Goal: Task Accomplishment & Management: Manage account settings

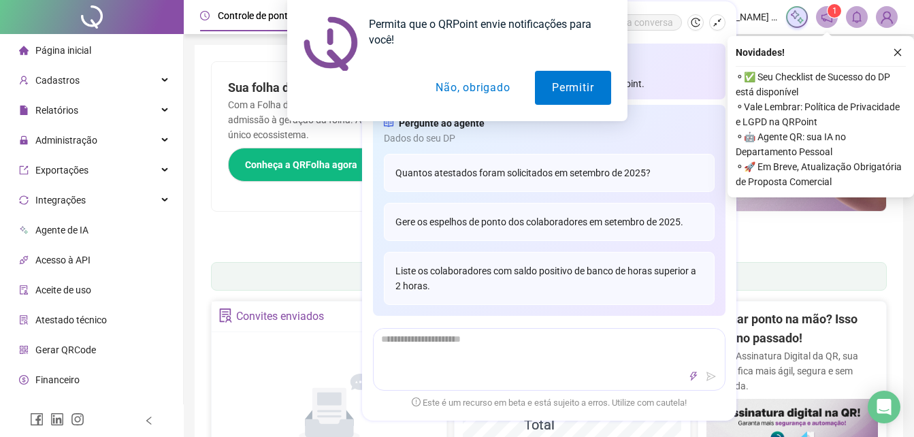
click at [448, 86] on button "Não, obrigado" at bounding box center [472, 88] width 108 height 34
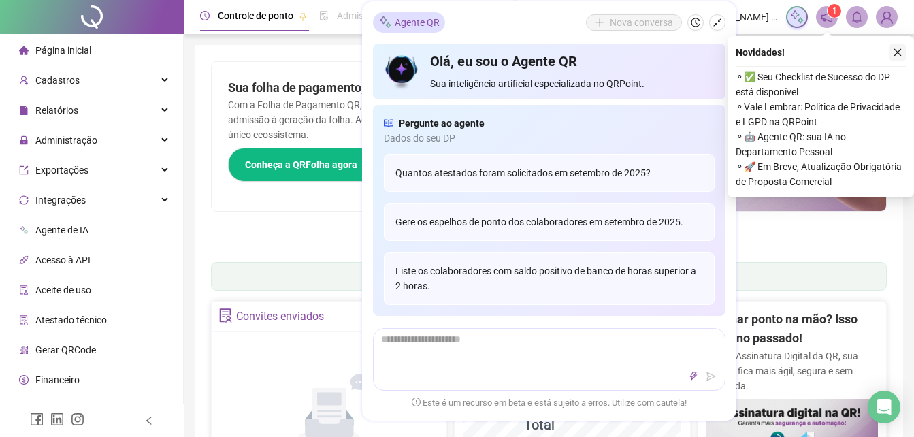
click at [898, 54] on icon "close" at bounding box center [898, 53] width 10 height 10
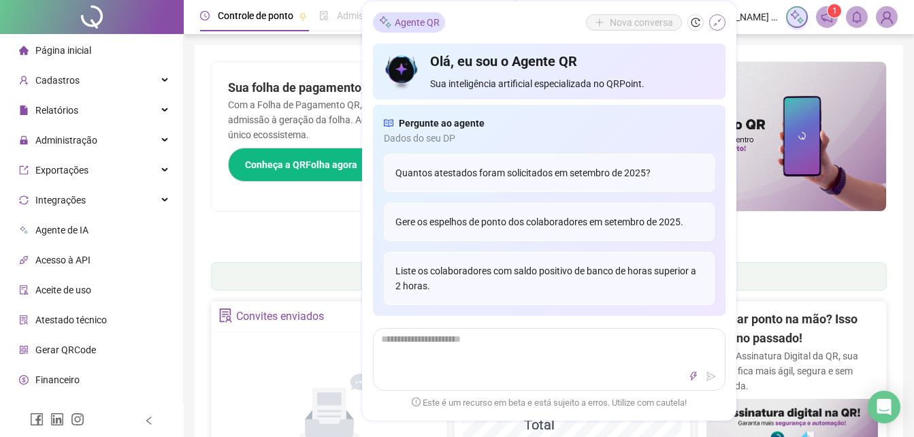
click at [718, 29] on button "button" at bounding box center [717, 22] width 16 height 16
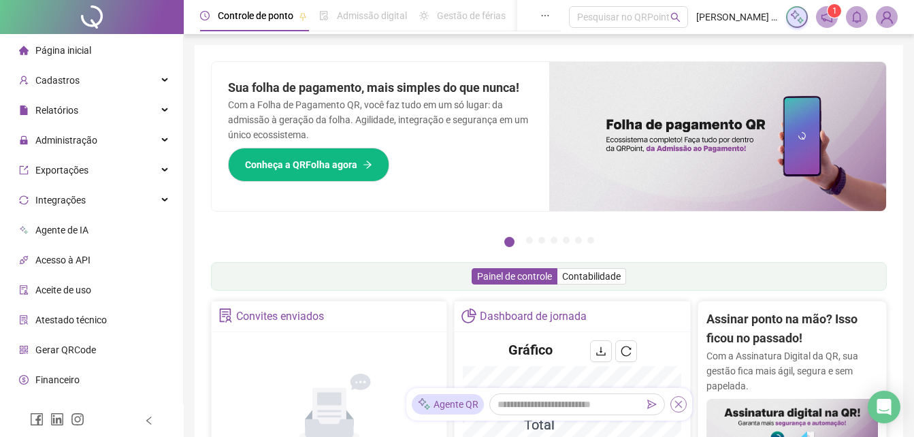
click at [681, 406] on icon "close" at bounding box center [679, 404] width 10 height 10
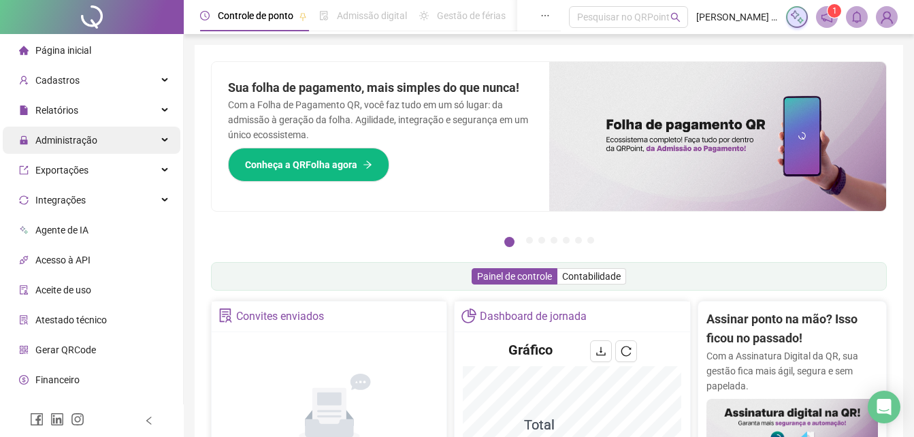
click at [95, 146] on span "Administração" at bounding box center [58, 140] width 78 height 27
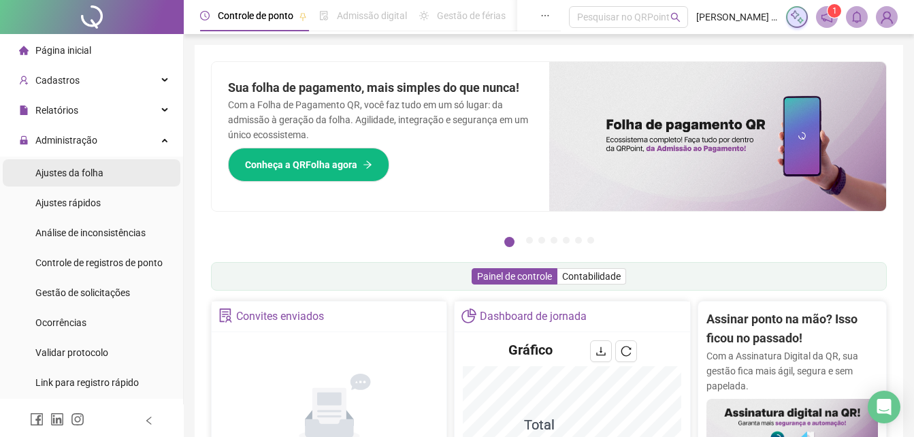
click at [83, 169] on span "Ajustes da folha" at bounding box center [69, 172] width 68 height 11
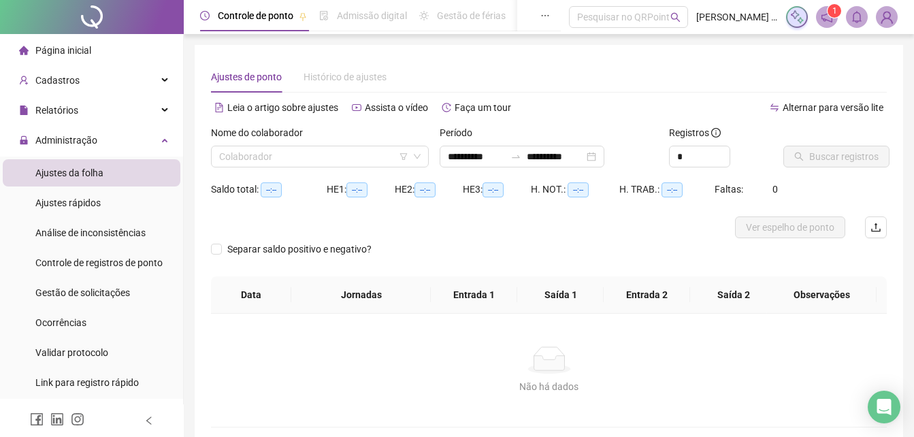
type input "**********"
click at [461, 164] on div "**********" at bounding box center [522, 157] width 165 height 22
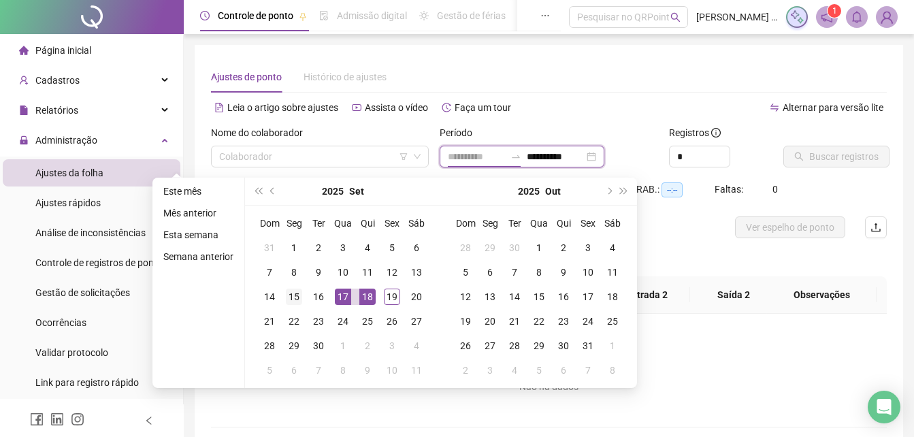
type input "**********"
click at [293, 303] on div "15" at bounding box center [294, 296] width 16 height 16
type input "**********"
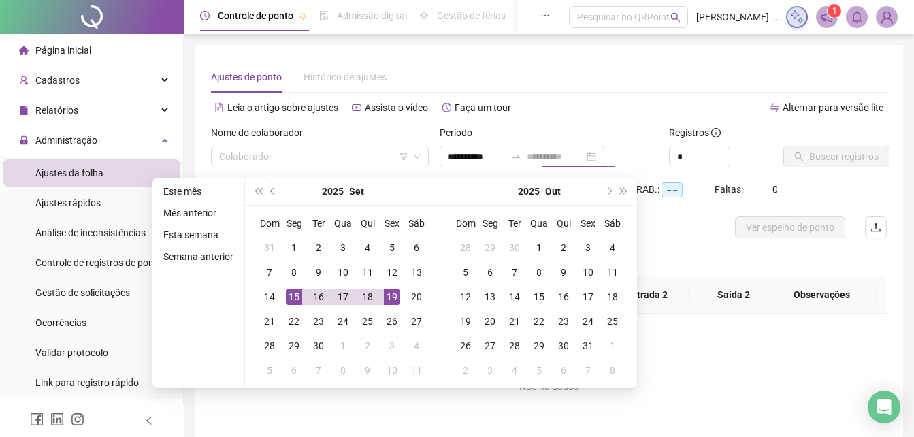
click at [384, 299] on div "19" at bounding box center [392, 296] width 16 height 16
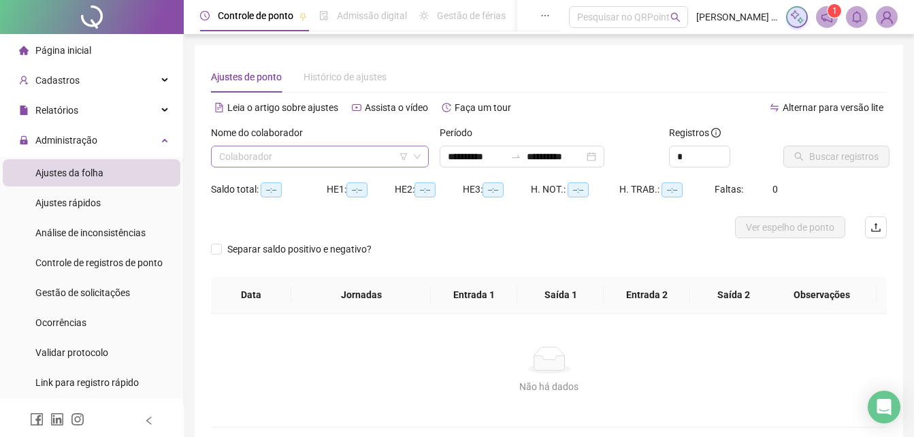
click at [334, 159] on input "search" at bounding box center [313, 156] width 189 height 20
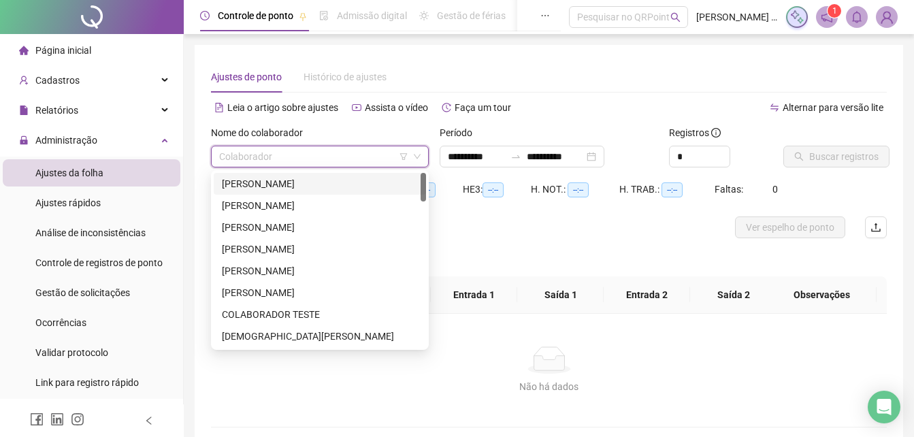
click at [300, 187] on div "[PERSON_NAME]" at bounding box center [320, 183] width 196 height 15
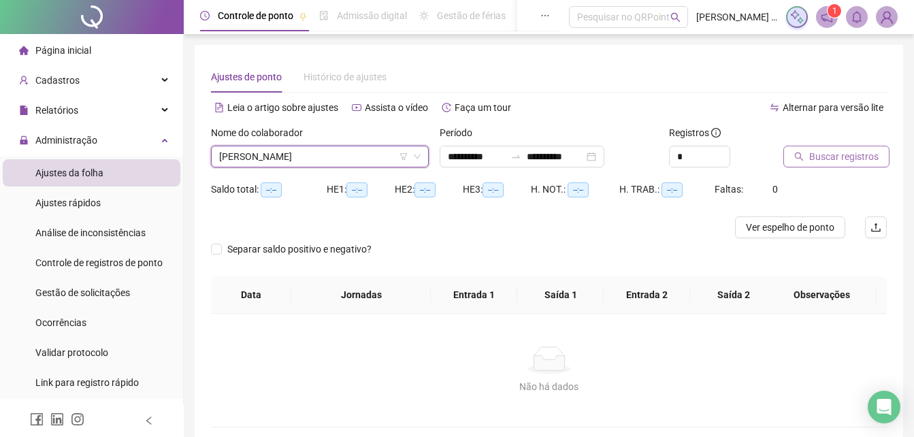
click at [829, 146] on button "Buscar registros" at bounding box center [836, 157] width 106 height 22
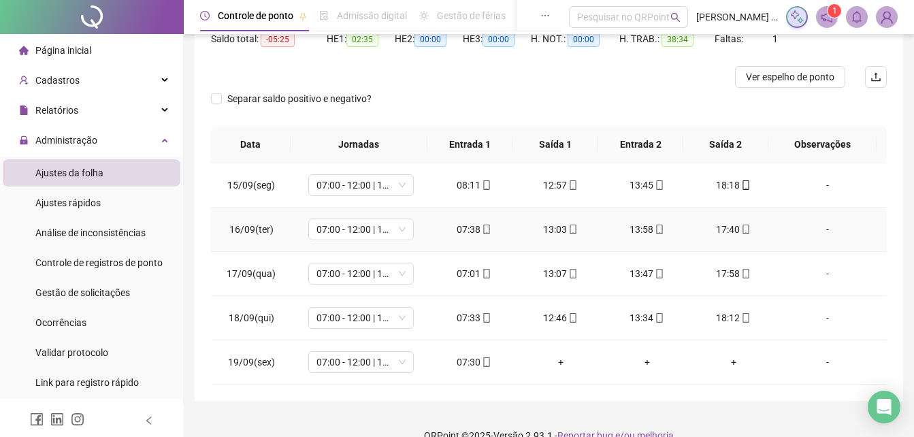
scroll to position [173, 0]
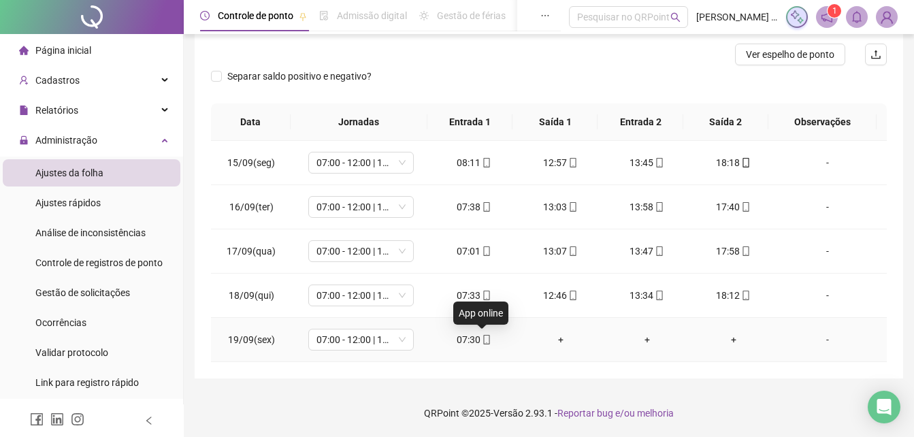
click at [483, 337] on icon "mobile" at bounding box center [487, 340] width 10 height 10
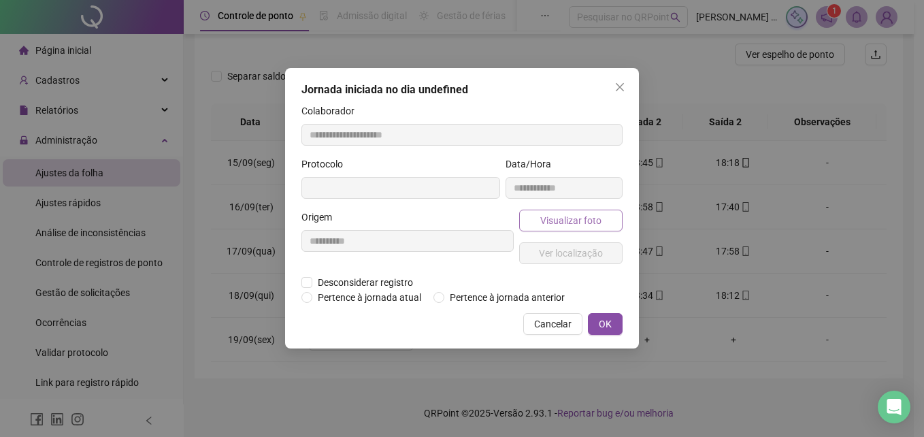
click at [571, 214] on span "Visualizar foto" at bounding box center [570, 220] width 61 height 15
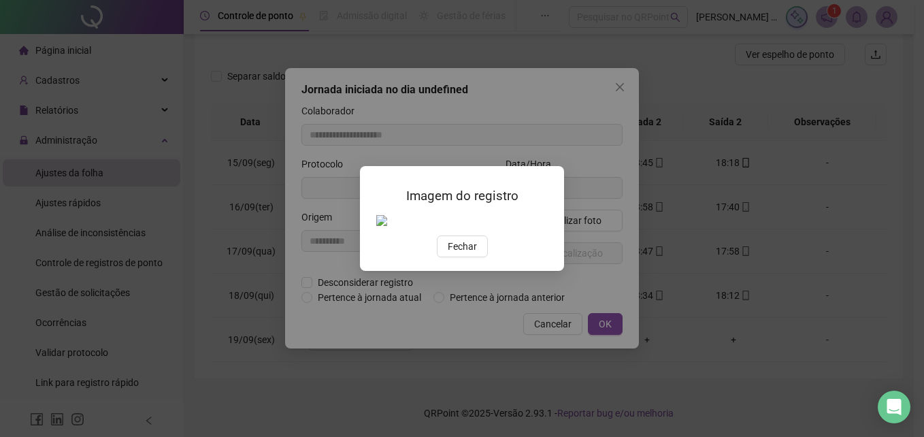
type input "**********"
drag, startPoint x: 475, startPoint y: 325, endPoint x: 499, endPoint y: 316, distance: 25.8
click at [474, 254] on span "Fechar" at bounding box center [462, 246] width 29 height 15
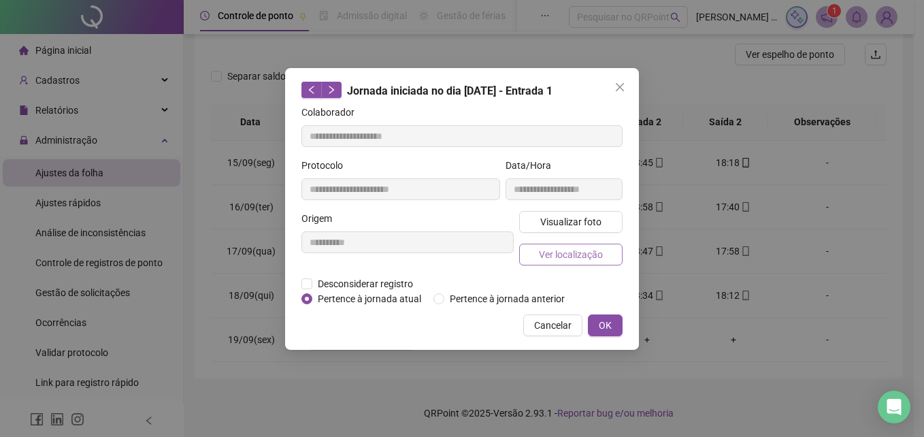
click at [565, 250] on span "Ver localização" at bounding box center [571, 254] width 64 height 15
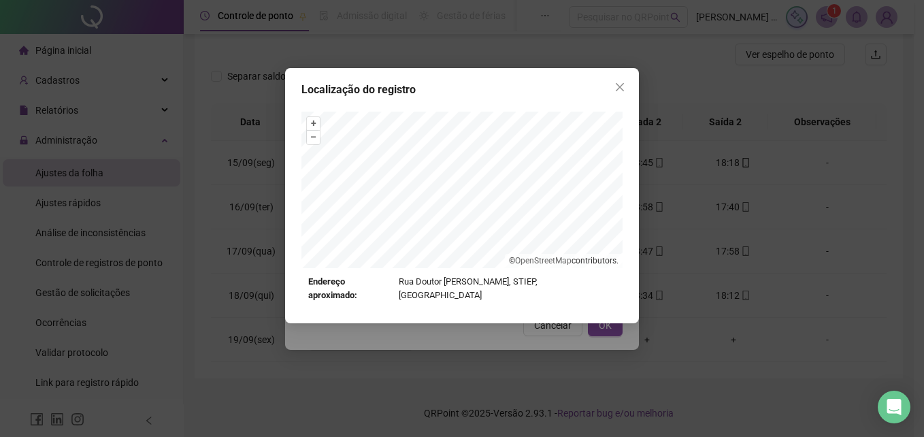
drag, startPoint x: 618, startPoint y: 84, endPoint x: 615, endPoint y: 352, distance: 268.8
click at [618, 84] on icon "close" at bounding box center [619, 87] width 11 height 11
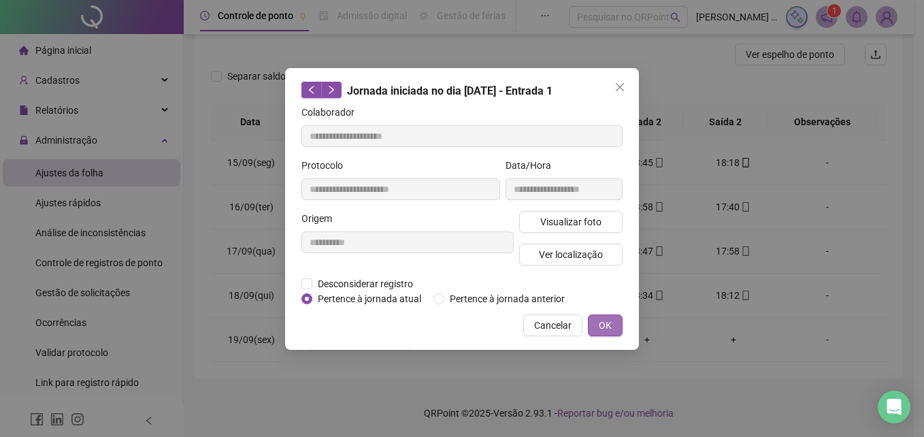
click at [617, 323] on button "OK" at bounding box center [605, 325] width 35 height 22
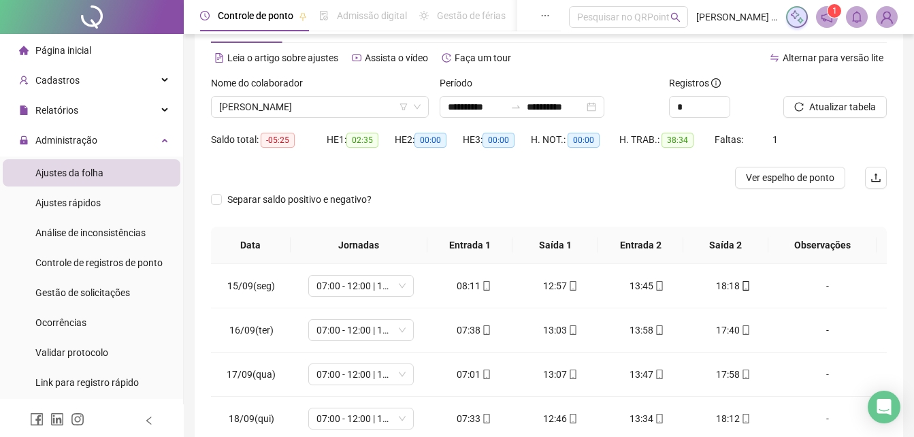
scroll to position [0, 0]
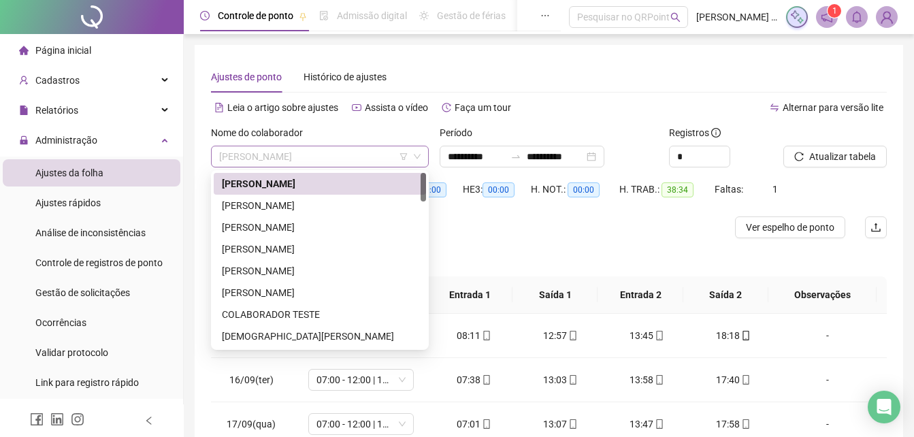
click at [337, 159] on span "[PERSON_NAME]" at bounding box center [319, 156] width 201 height 20
click at [278, 212] on div "[PERSON_NAME]" at bounding box center [320, 205] width 196 height 15
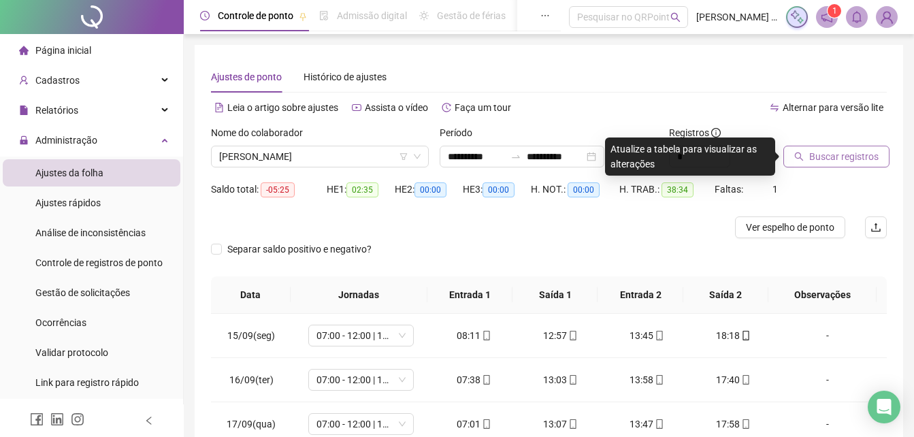
click at [856, 154] on span "Buscar registros" at bounding box center [843, 156] width 69 height 15
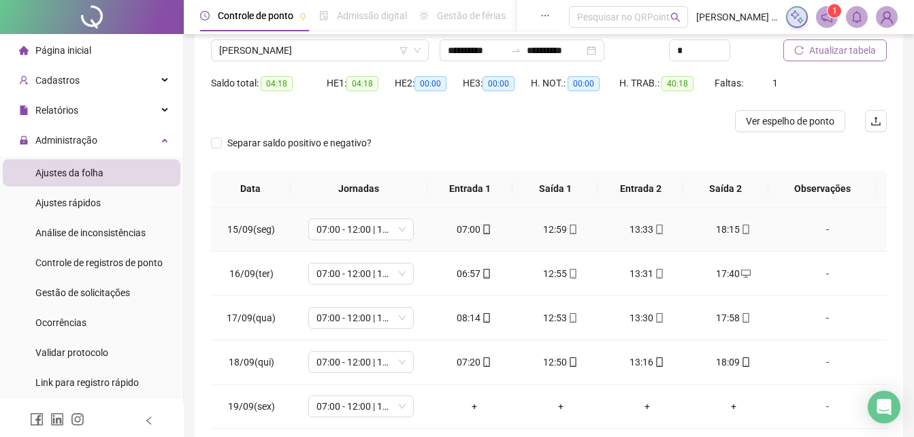
scroll to position [173, 0]
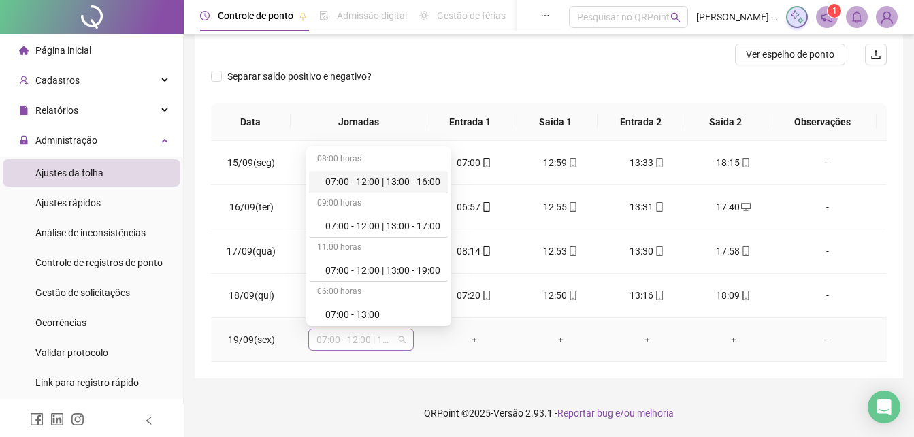
click at [374, 343] on span "07:00 - 12:00 | 13:00 - 16:00" at bounding box center [360, 339] width 89 height 20
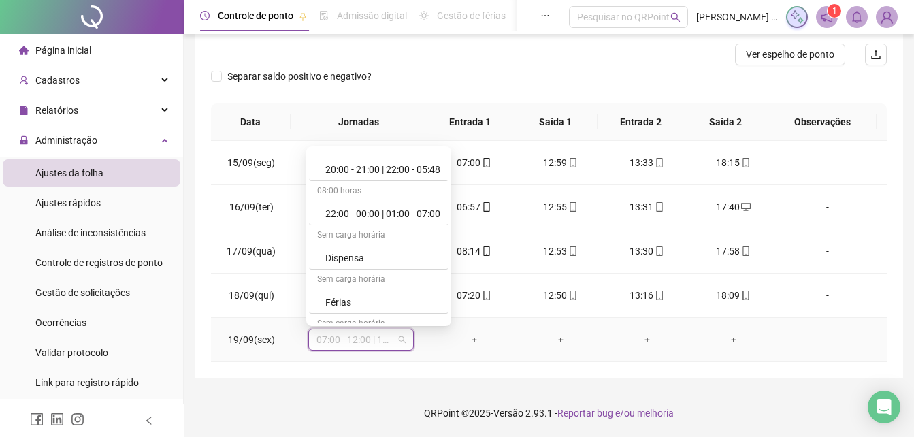
scroll to position [476, 0]
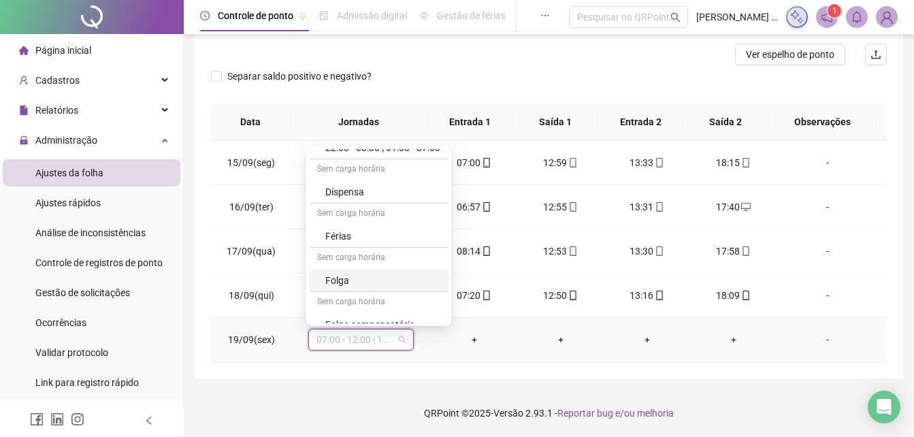
click at [352, 281] on div "Folga" at bounding box center [382, 280] width 115 height 15
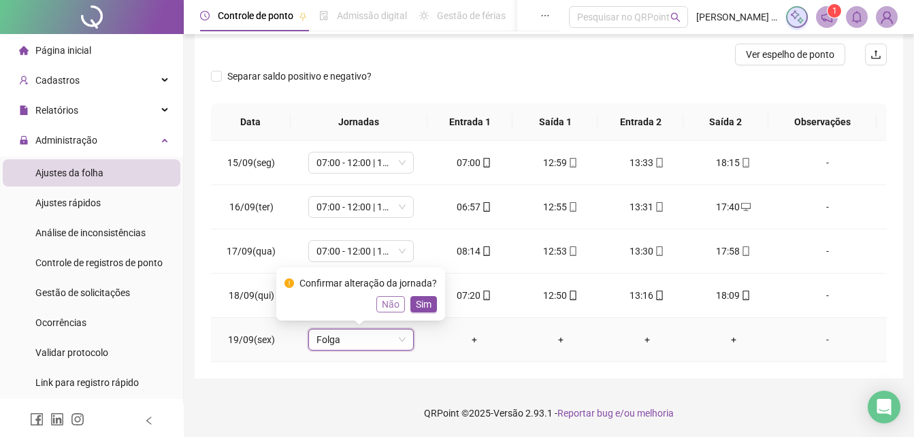
click at [391, 303] on span "Não" at bounding box center [391, 304] width 18 height 15
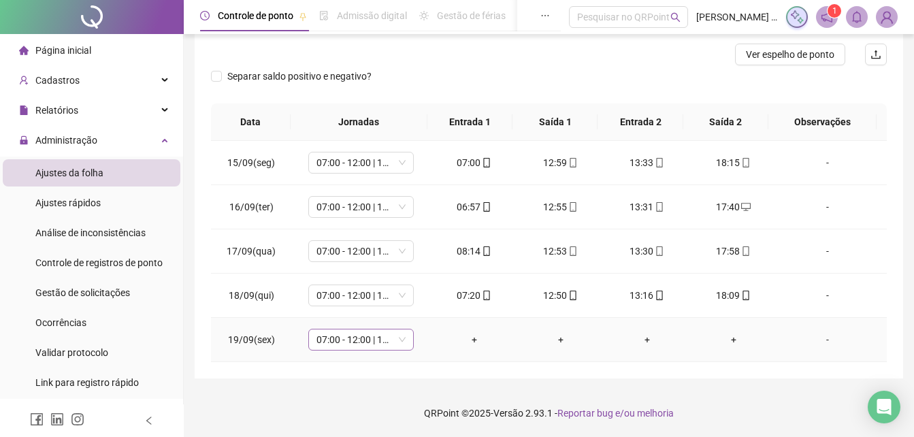
click at [395, 337] on span "07:00 - 12:00 | 13:00 - 16:00" at bounding box center [360, 339] width 89 height 20
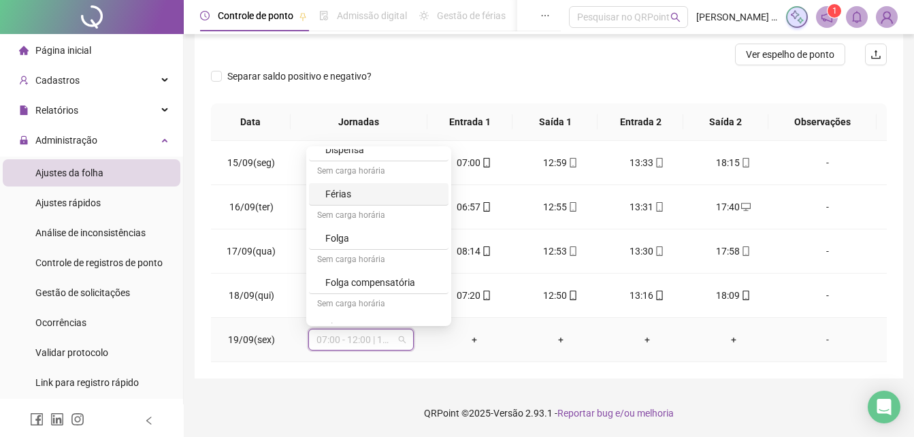
scroll to position [533, 0]
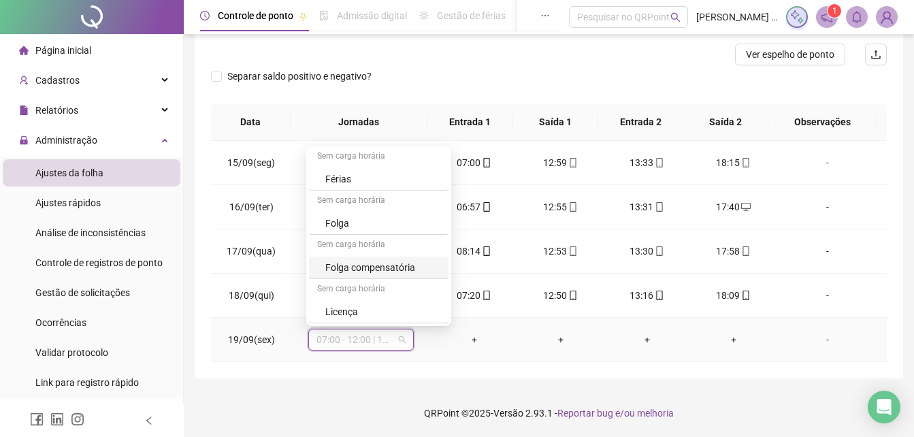
click at [393, 260] on div "Folga compensatória" at bounding box center [382, 267] width 115 height 15
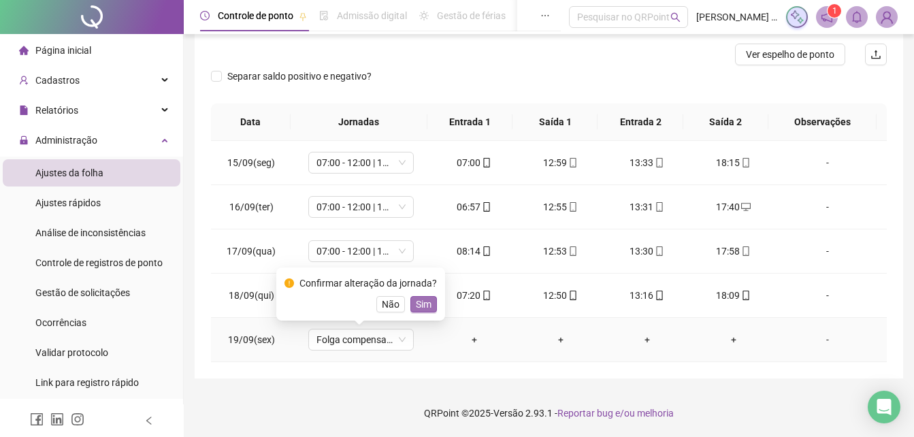
click at [429, 301] on button "Sim" at bounding box center [423, 304] width 27 height 16
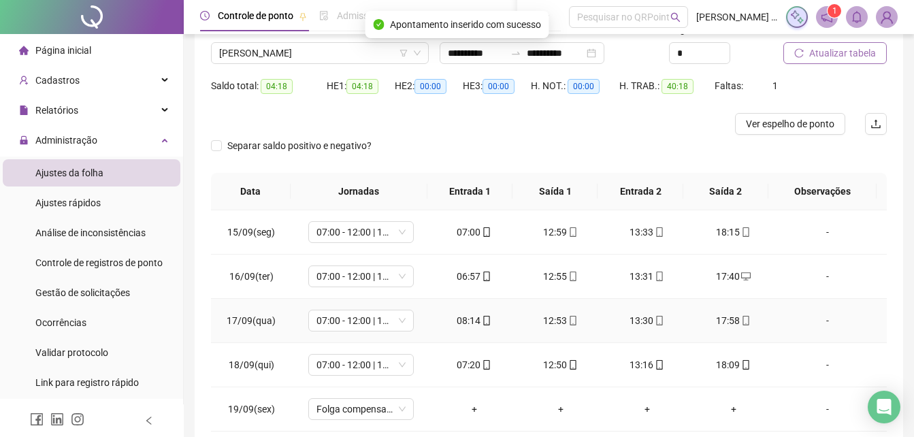
scroll to position [37, 0]
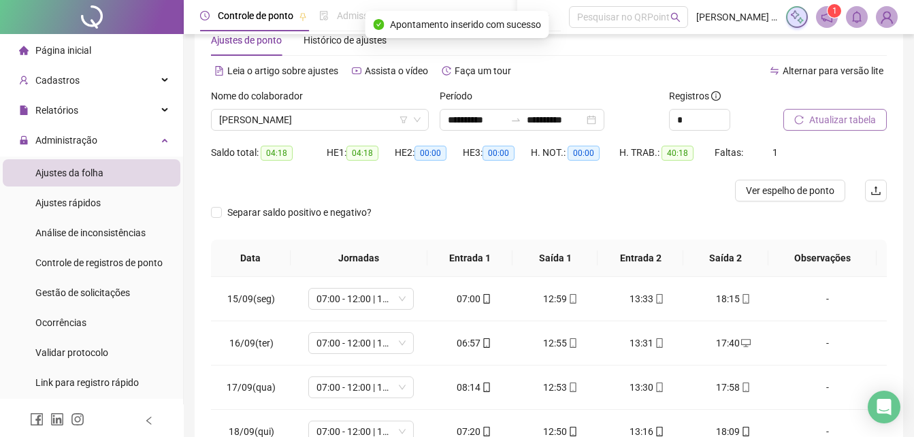
click at [861, 120] on span "Atualizar tabela" at bounding box center [842, 119] width 67 height 15
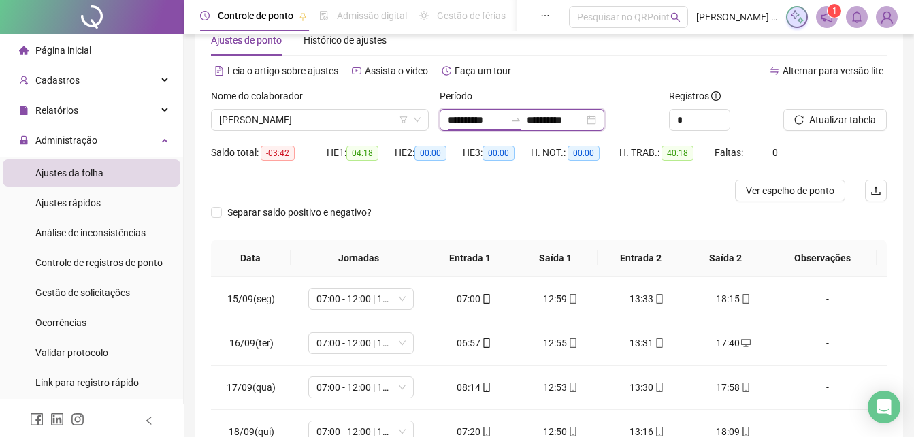
click at [505, 123] on input "**********" at bounding box center [476, 119] width 57 height 15
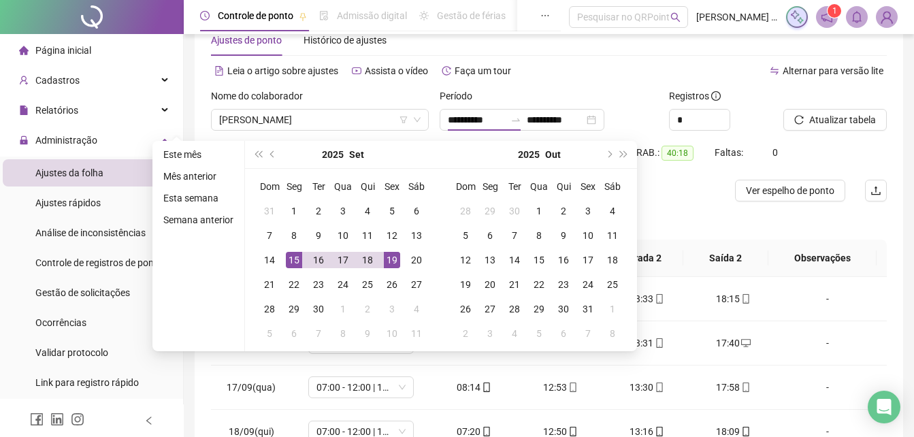
click at [680, 218] on div "Separar saldo positivo e negativo?" at bounding box center [549, 220] width 676 height 38
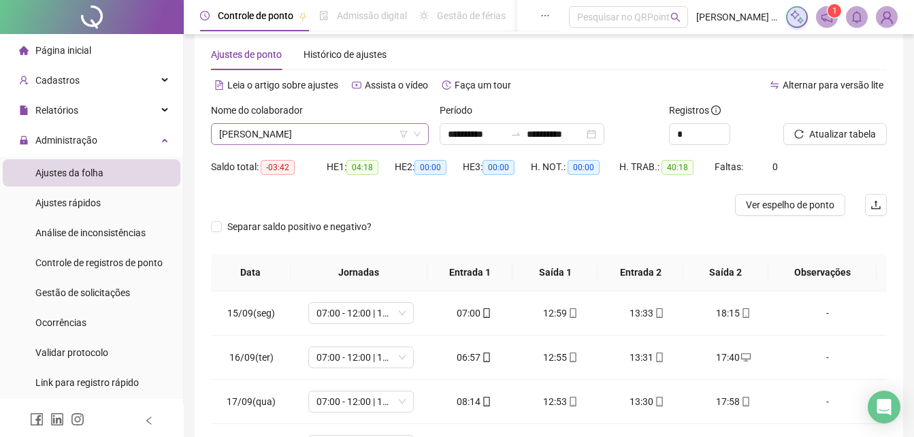
scroll to position [0, 0]
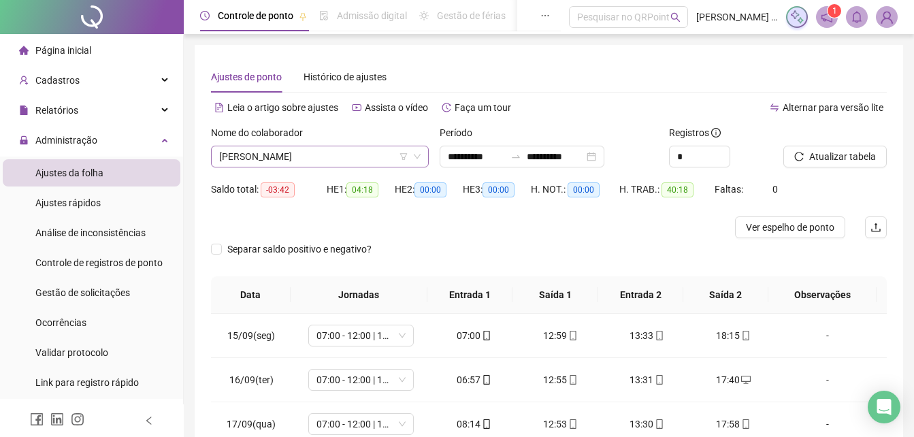
click at [336, 162] on span "[PERSON_NAME]" at bounding box center [319, 156] width 201 height 20
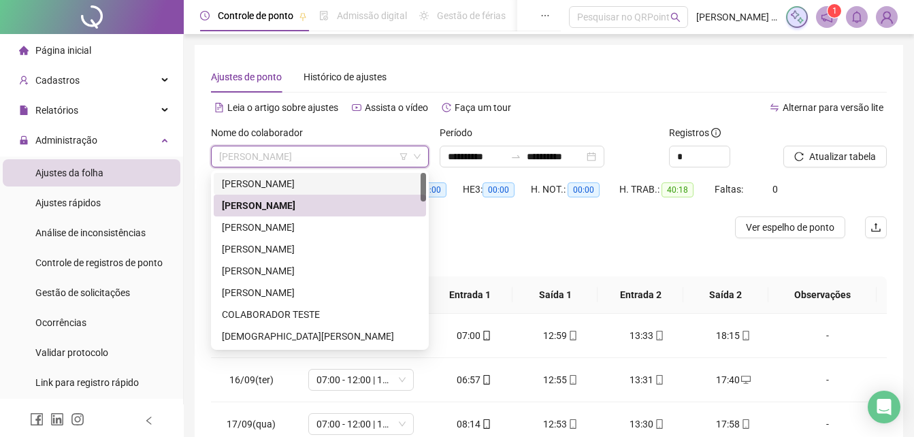
click at [567, 117] on div "Alternar para versão lite" at bounding box center [718, 108] width 338 height 22
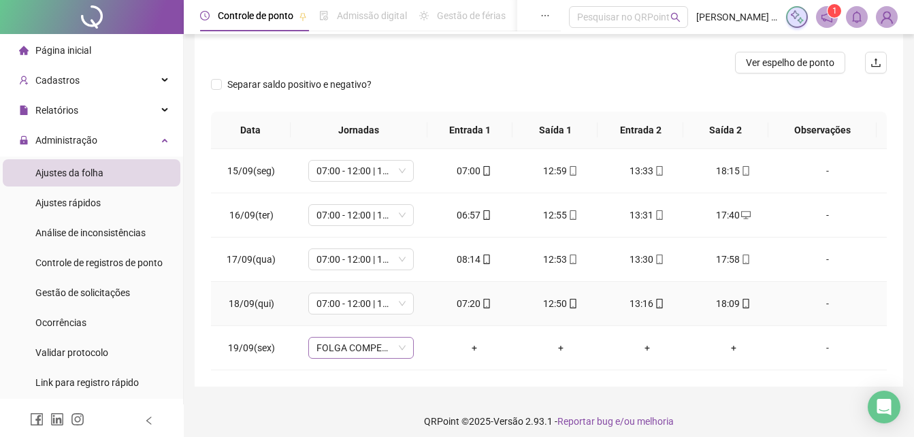
scroll to position [173, 0]
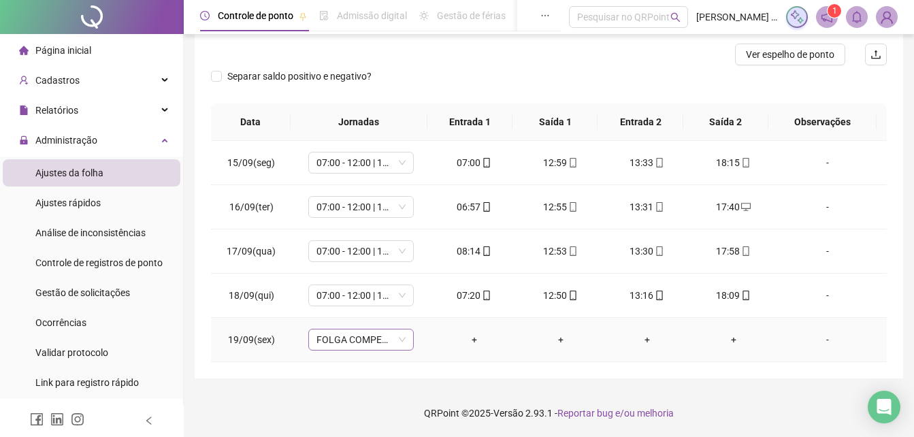
click at [388, 340] on span "FOLGA COMPENSATÓRIA" at bounding box center [360, 339] width 89 height 20
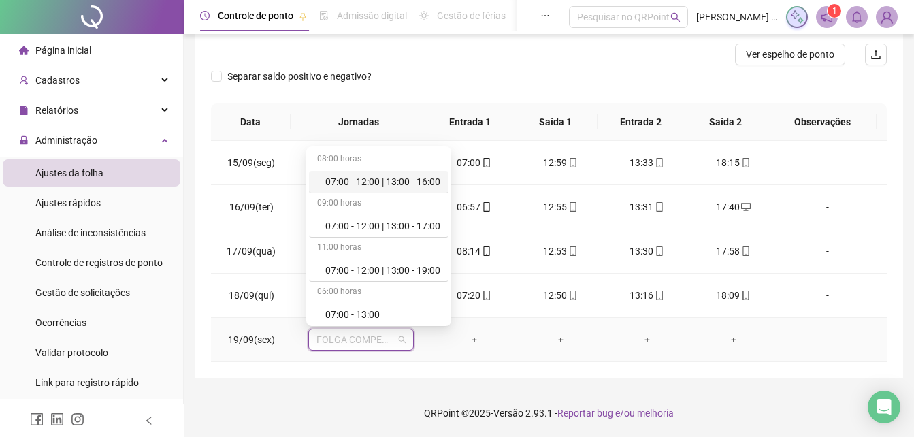
click at [415, 188] on div "07:00 - 12:00 | 13:00 - 16:00" at bounding box center [382, 181] width 115 height 15
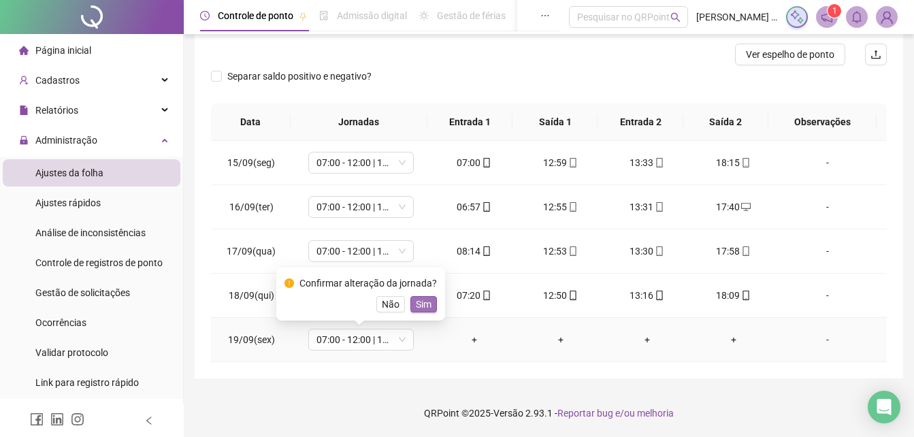
click at [423, 307] on span "Sim" at bounding box center [424, 304] width 16 height 15
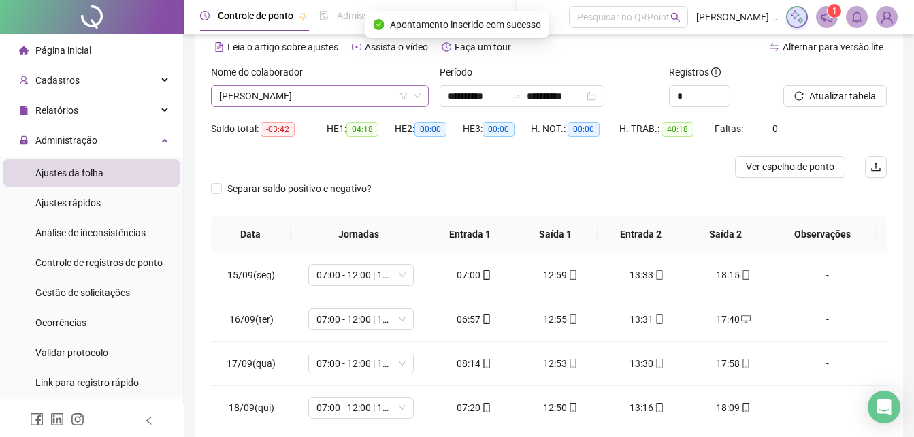
scroll to position [37, 0]
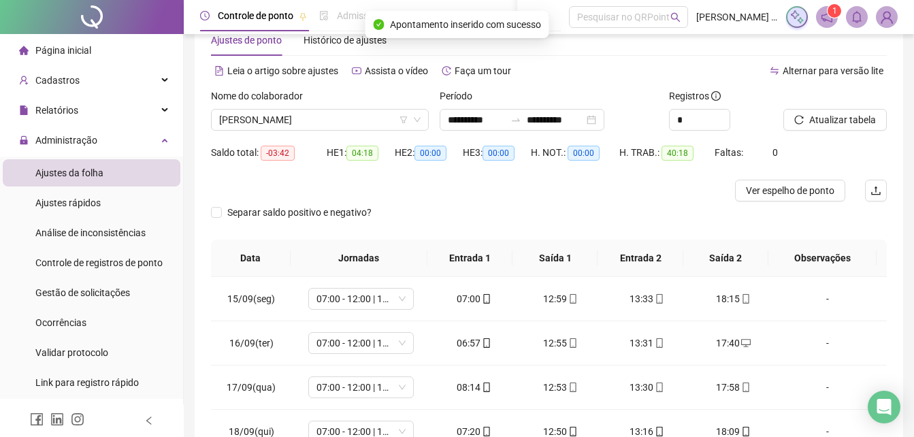
click at [367, 131] on div "Nome do colaborador [PERSON_NAME]" at bounding box center [319, 114] width 229 height 53
click at [367, 128] on span "[PERSON_NAME]" at bounding box center [319, 120] width 201 height 20
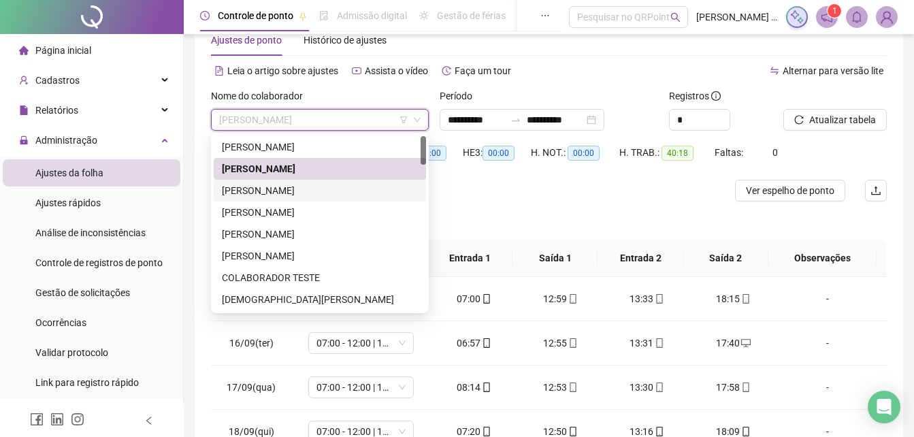
click at [265, 188] on div "[PERSON_NAME]" at bounding box center [320, 190] width 196 height 15
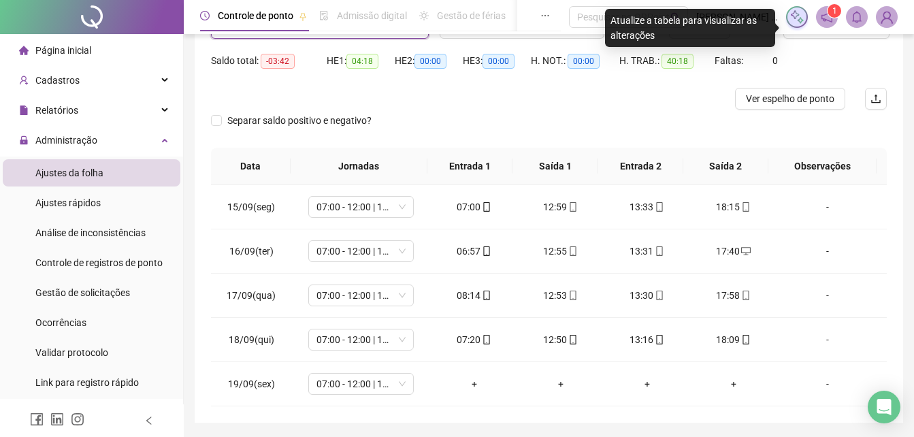
scroll to position [105, 0]
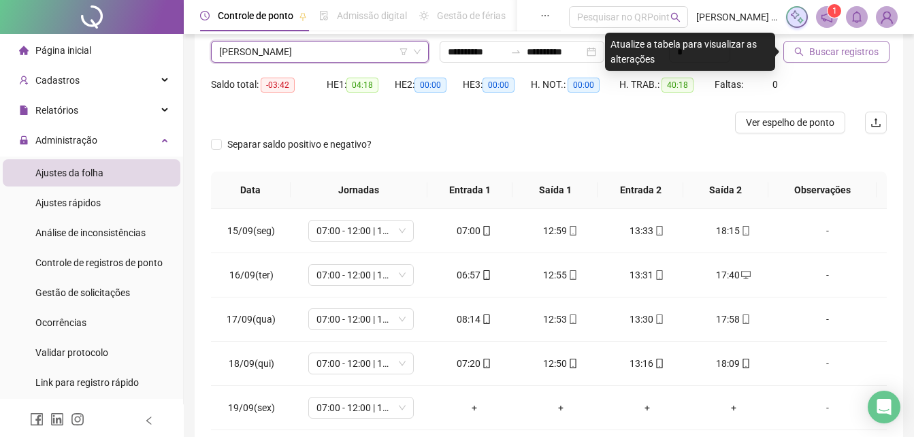
click at [846, 57] on span "Buscar registros" at bounding box center [843, 51] width 69 height 15
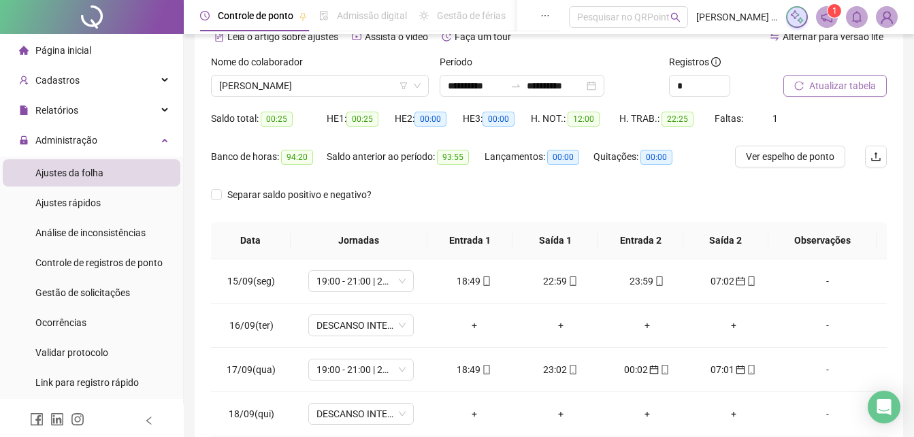
scroll to position [53, 0]
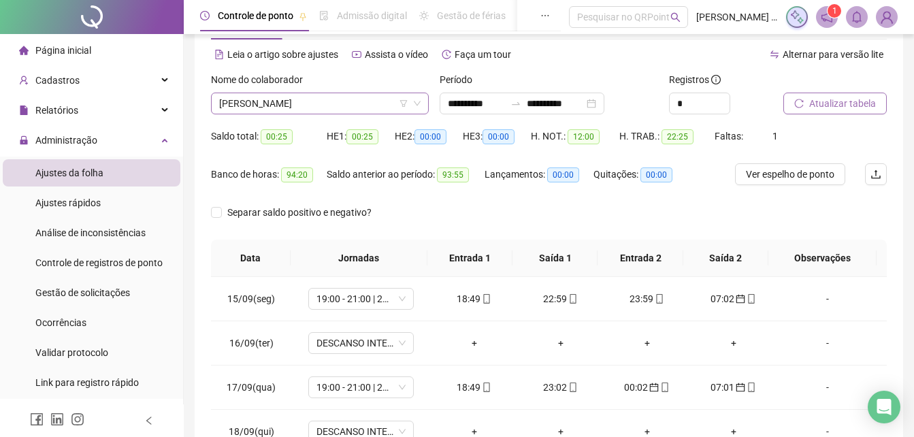
click at [346, 106] on span "[PERSON_NAME]" at bounding box center [319, 103] width 201 height 20
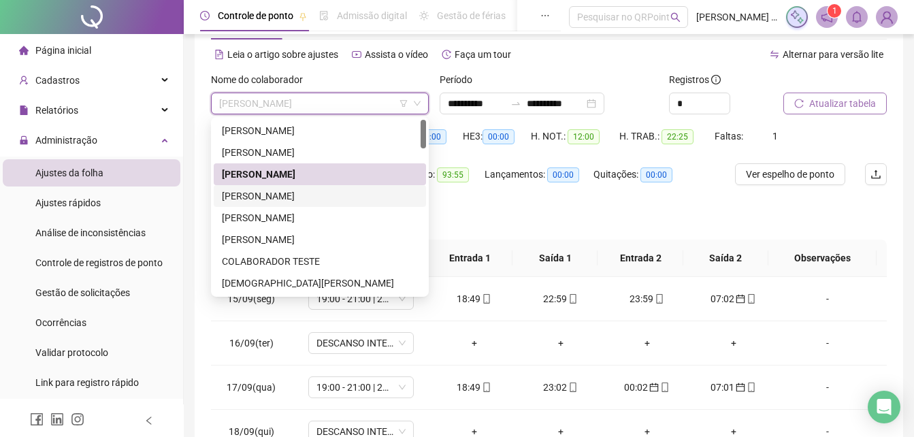
click at [278, 197] on div "[PERSON_NAME]" at bounding box center [320, 195] width 196 height 15
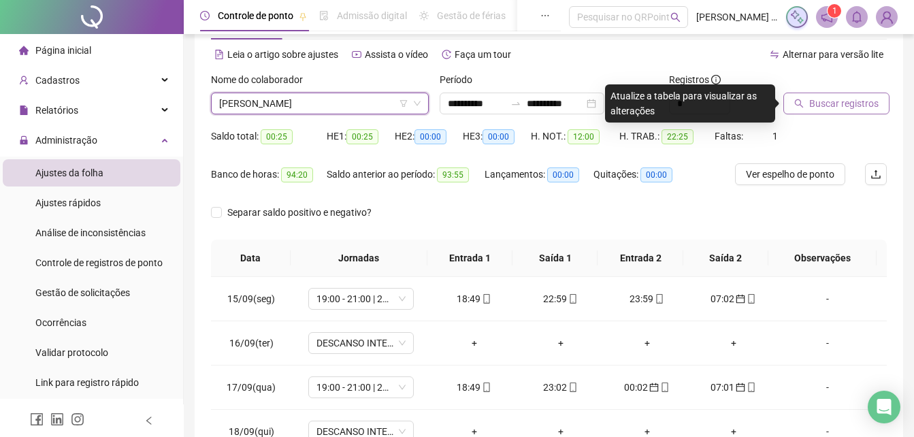
click at [831, 101] on span "Buscar registros" at bounding box center [843, 103] width 69 height 15
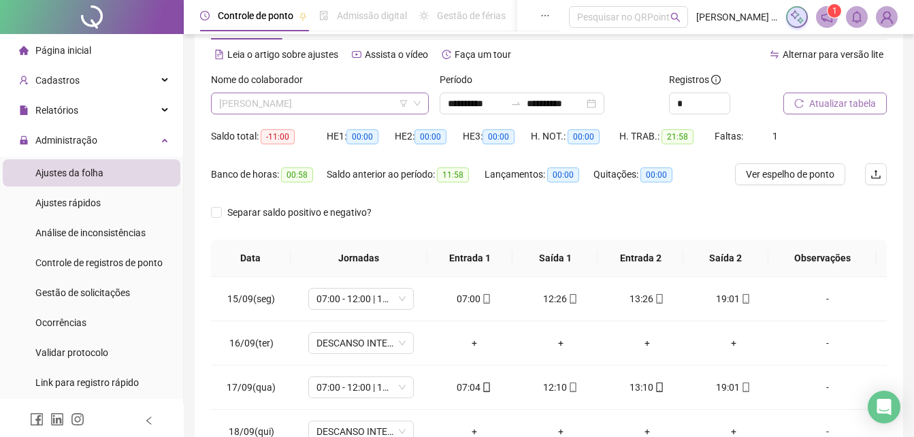
click at [384, 93] on span "[PERSON_NAME]" at bounding box center [319, 103] width 201 height 20
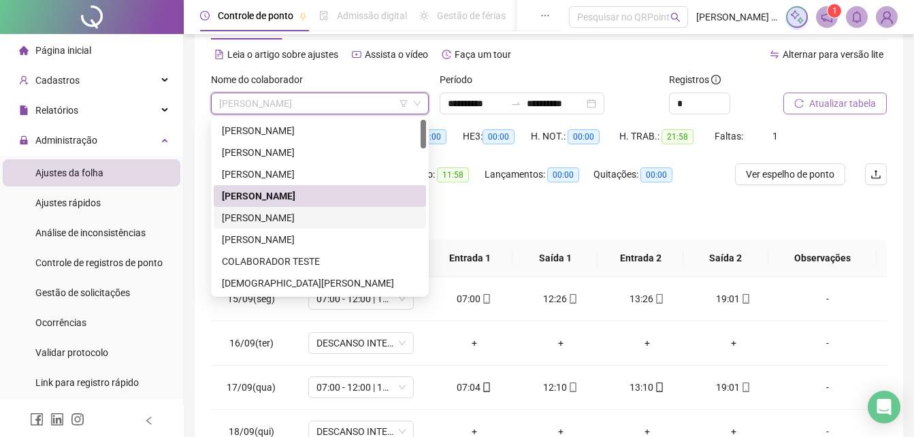
drag, startPoint x: 293, startPoint y: 221, endPoint x: 538, endPoint y: 182, distance: 248.7
click at [293, 219] on div "[PERSON_NAME]" at bounding box center [320, 217] width 196 height 15
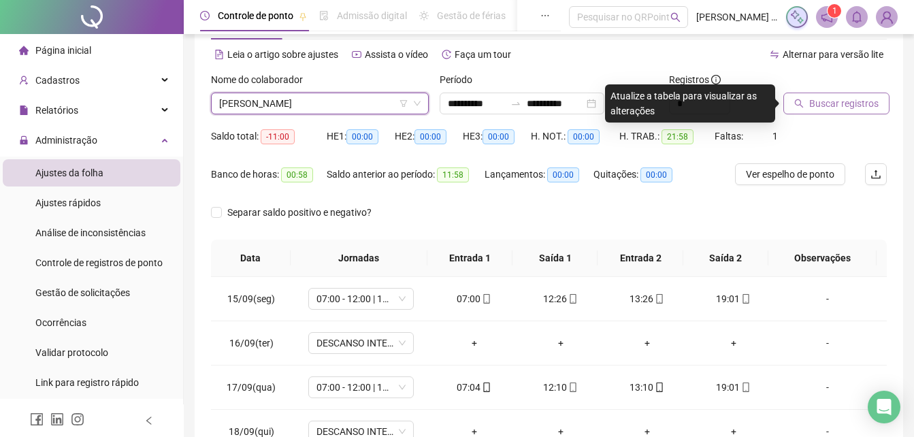
click at [847, 103] on span "Buscar registros" at bounding box center [843, 103] width 69 height 15
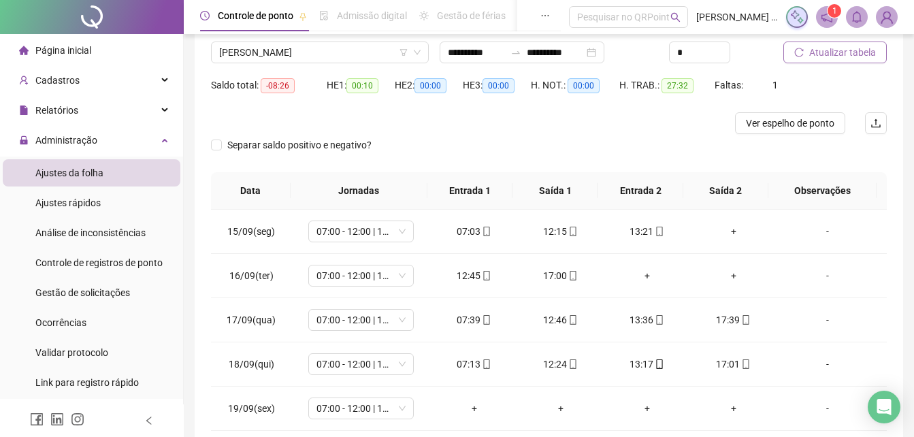
scroll to position [173, 0]
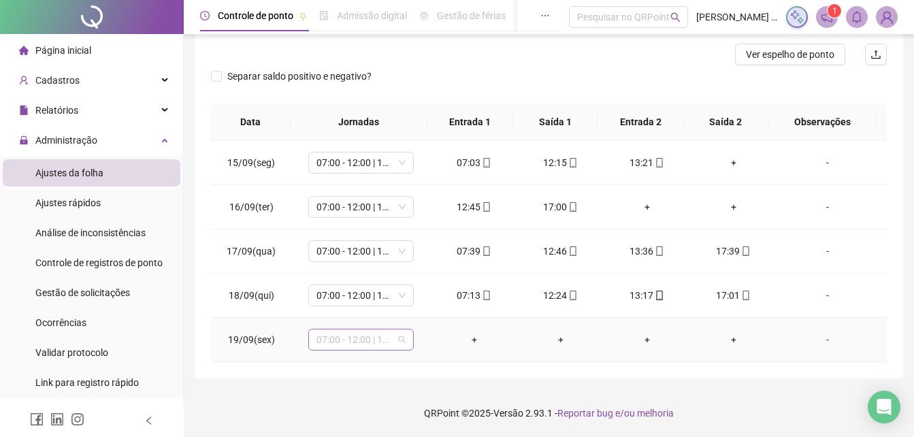
click at [371, 344] on span "07:00 - 12:00 | 13:00 - 16:00" at bounding box center [360, 339] width 89 height 20
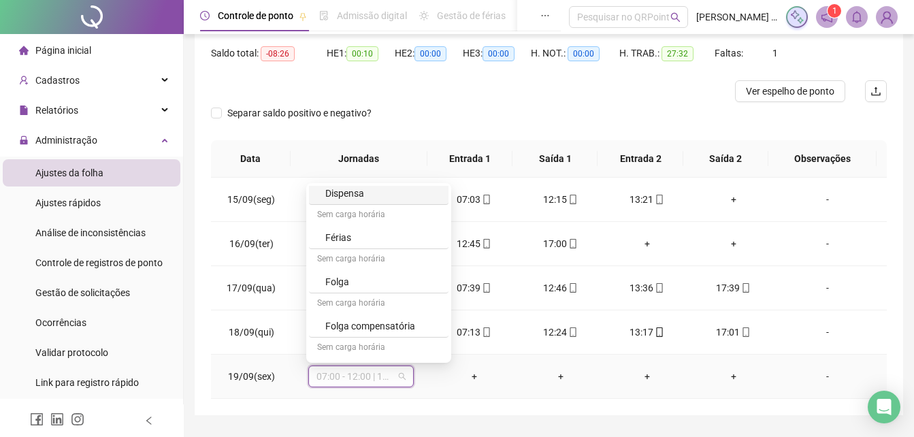
scroll to position [533, 0]
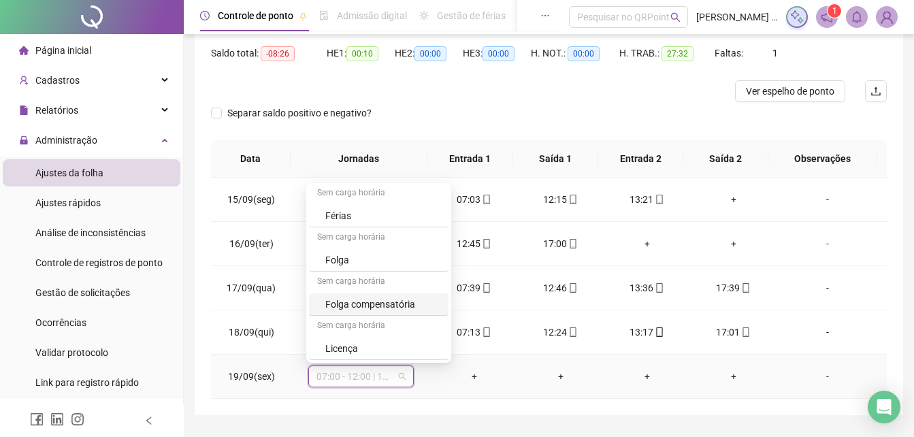
click at [397, 304] on div "Folga compensatória" at bounding box center [382, 304] width 115 height 15
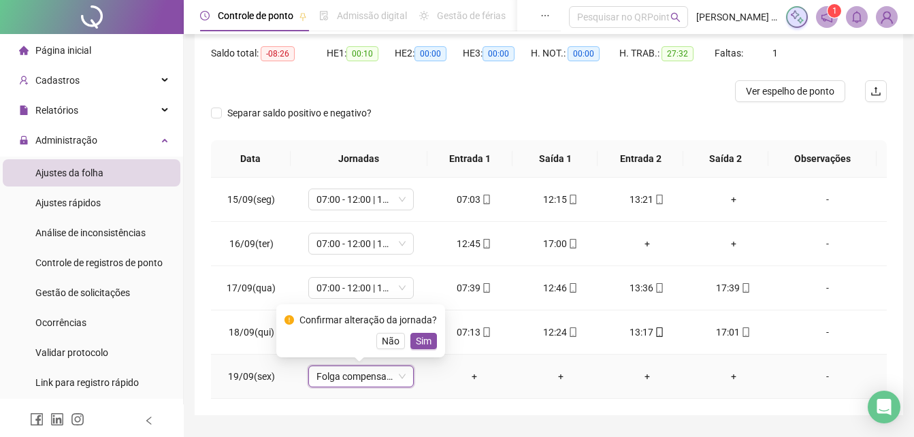
drag, startPoint x: 423, startPoint y: 350, endPoint x: 424, endPoint y: 314, distance: 36.8
click at [423, 349] on div "Confirmar alteração da jornada? Não Sim" at bounding box center [360, 330] width 169 height 53
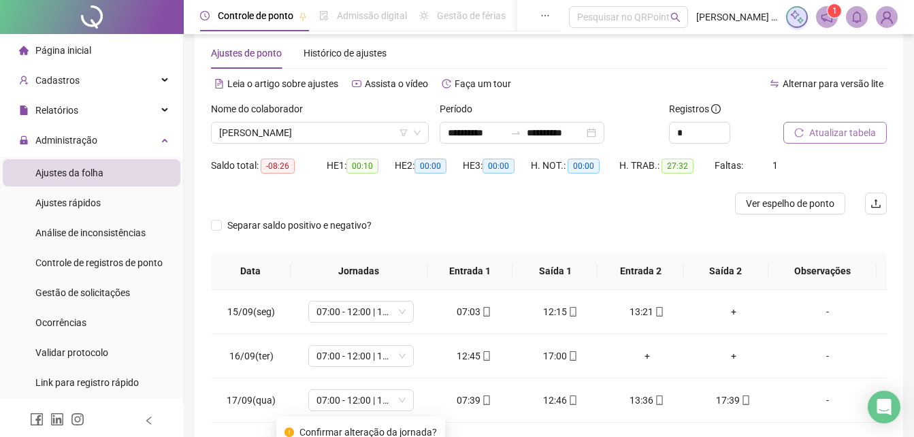
scroll to position [0, 0]
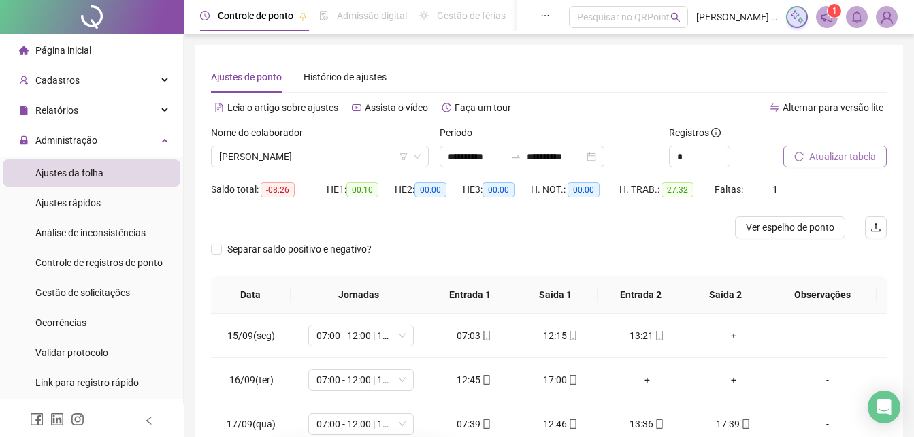
click at [476, 168] on div "**********" at bounding box center [548, 151] width 229 height 53
click at [479, 159] on input "**********" at bounding box center [476, 156] width 57 height 15
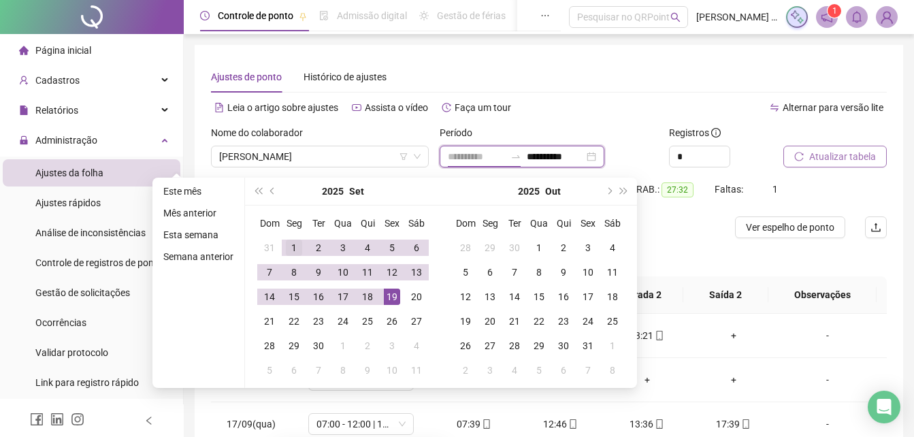
type input "**********"
click at [289, 248] on div "1" at bounding box center [294, 247] width 16 height 16
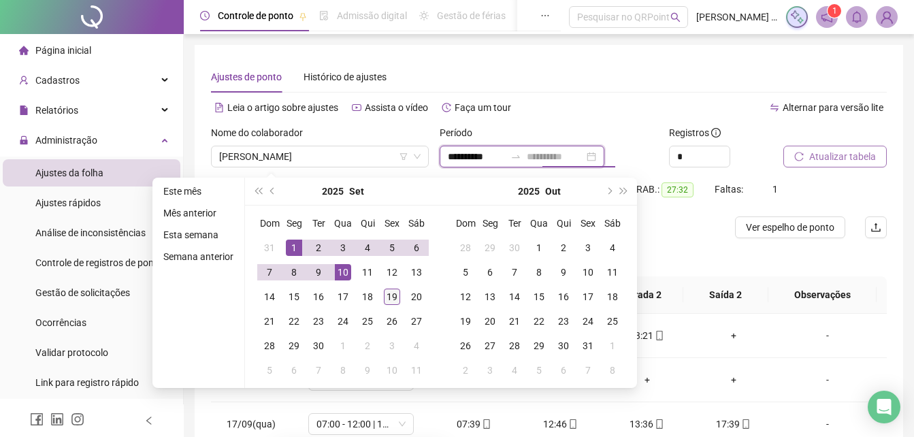
type input "**********"
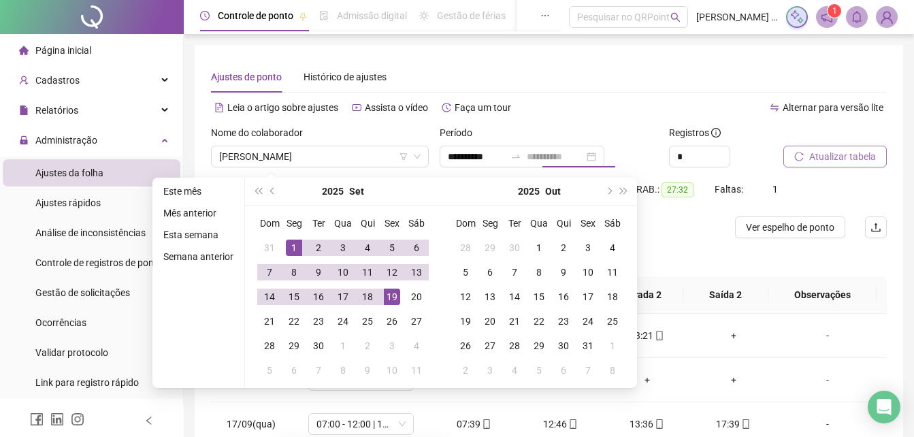
click at [395, 300] on div "19" at bounding box center [392, 296] width 16 height 16
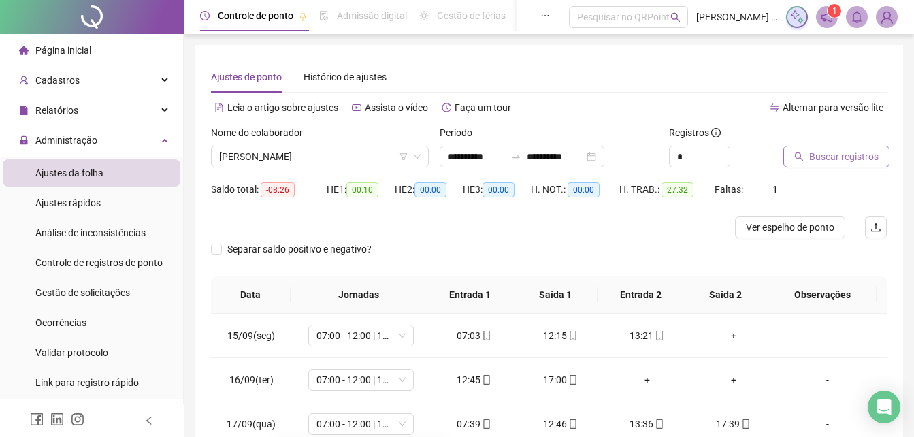
click at [842, 161] on span "Buscar registros" at bounding box center [843, 156] width 69 height 15
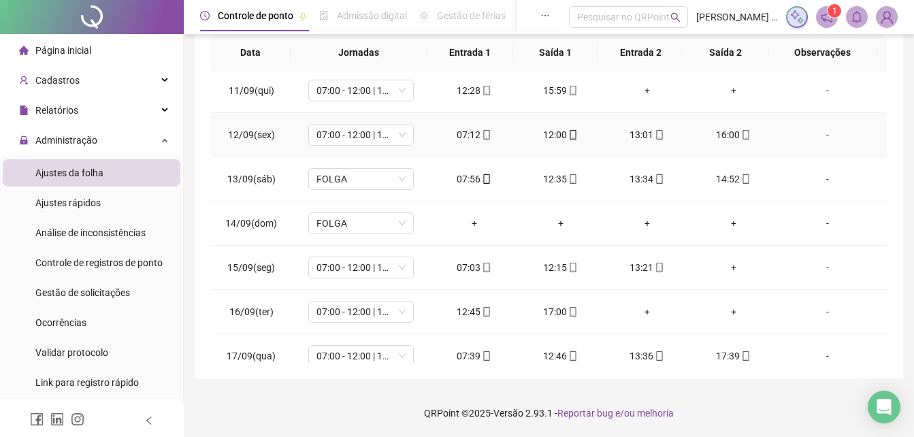
scroll to position [476, 0]
